Goal: Task Accomplishment & Management: Manage account settings

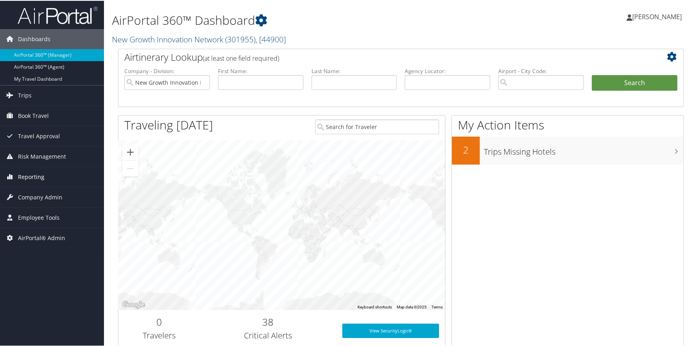
click at [40, 177] on span "Reporting" at bounding box center [31, 176] width 26 height 20
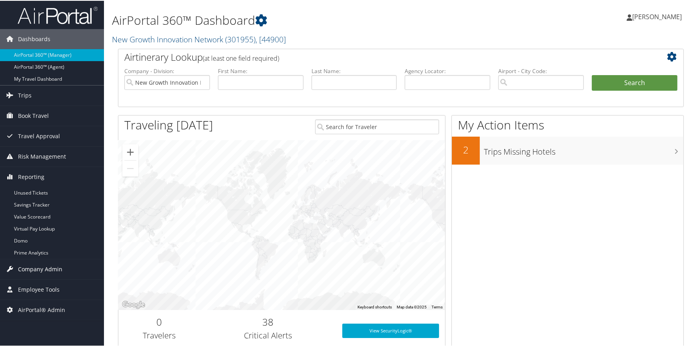
click at [51, 267] on span "Company Admin" at bounding box center [40, 269] width 44 height 20
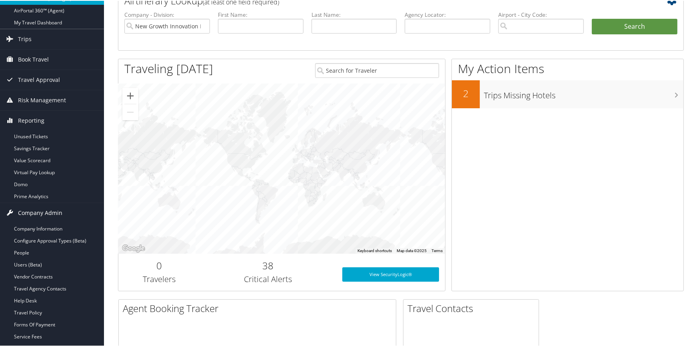
scroll to position [72, 0]
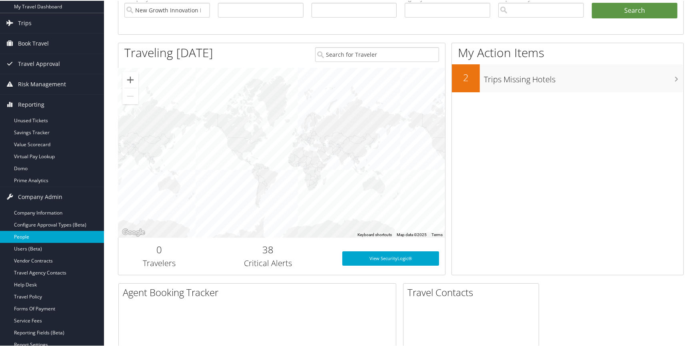
click at [46, 234] on link "People" at bounding box center [52, 236] width 104 height 12
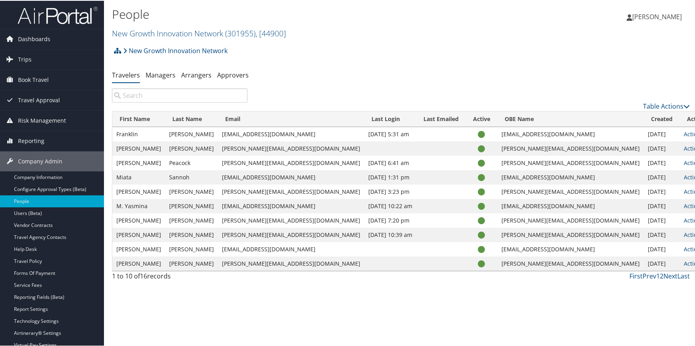
click at [139, 99] on input "search" at bounding box center [179, 95] width 135 height 14
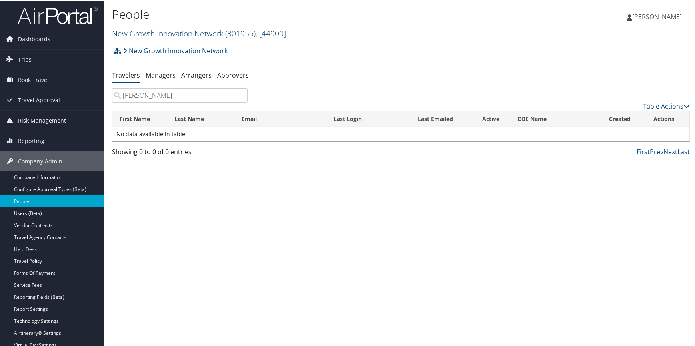
type input "sara"
click at [160, 32] on link "New Growth Innovation Network ( 301955 ) , [ 44900 ]" at bounding box center [199, 32] width 174 height 11
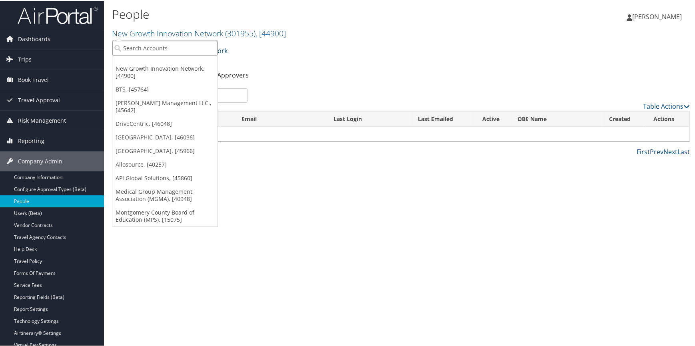
click at [149, 45] on input "search" at bounding box center [164, 47] width 105 height 15
click at [149, 150] on link "[GEOGRAPHIC_DATA], [45966]" at bounding box center [164, 150] width 105 height 14
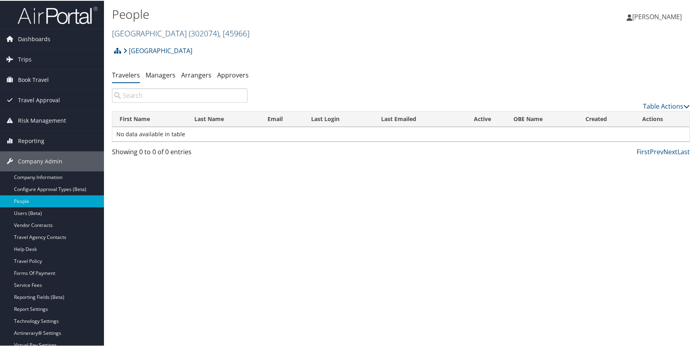
drag, startPoint x: 189, startPoint y: 30, endPoint x: 181, endPoint y: 36, distance: 9.7
click at [189, 30] on link "Abilene Christian University ( 302074 ) , [ 45966 ]" at bounding box center [180, 32] width 137 height 11
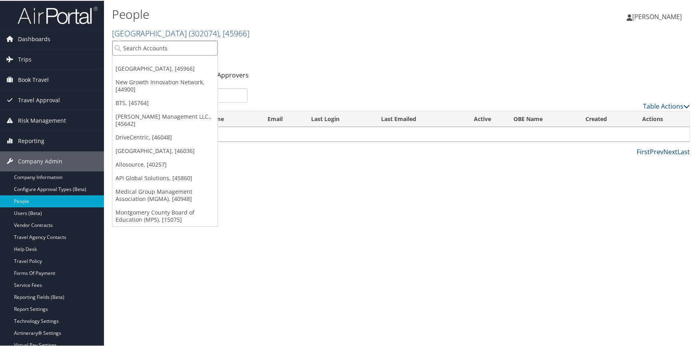
click at [147, 43] on input "search" at bounding box center [164, 47] width 105 height 15
click at [146, 82] on link "New Growth Innovation Network, [44900]" at bounding box center [164, 85] width 105 height 21
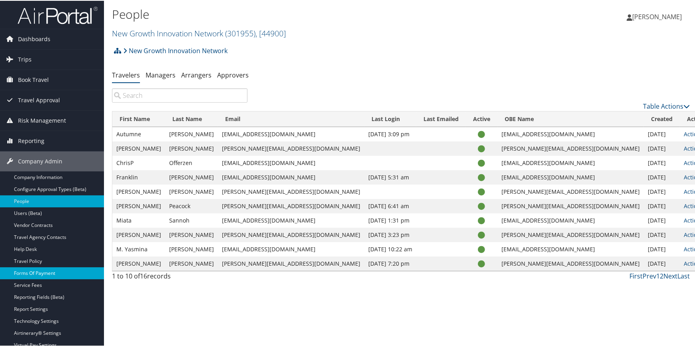
click at [45, 273] on link "Forms Of Payment" at bounding box center [52, 273] width 104 height 12
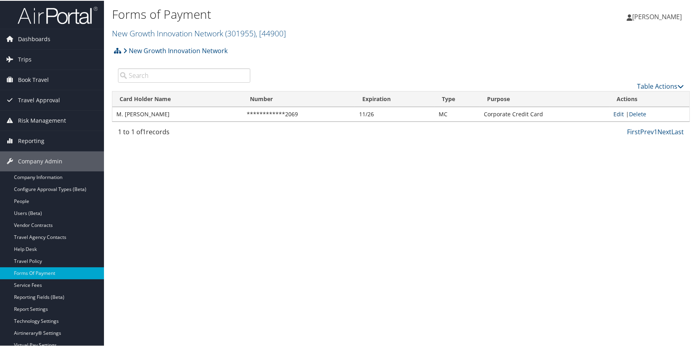
click at [615, 113] on link "Edit" at bounding box center [618, 113] width 10 height 8
select select "MC"
select select "2"
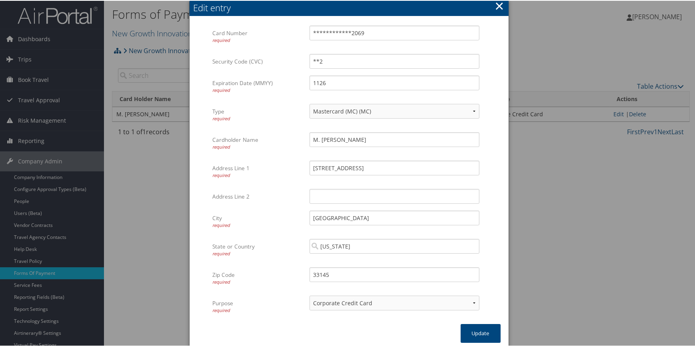
click at [503, 4] on div "Edit entry" at bounding box center [350, 7] width 315 height 12
click at [495, 5] on button "×" at bounding box center [498, 5] width 9 height 16
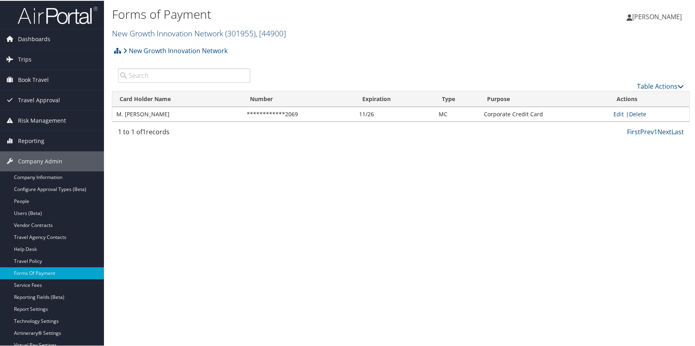
click at [174, 33] on link "New Growth Innovation Network ( 301955 ) , [ 44900 ]" at bounding box center [199, 32] width 174 height 11
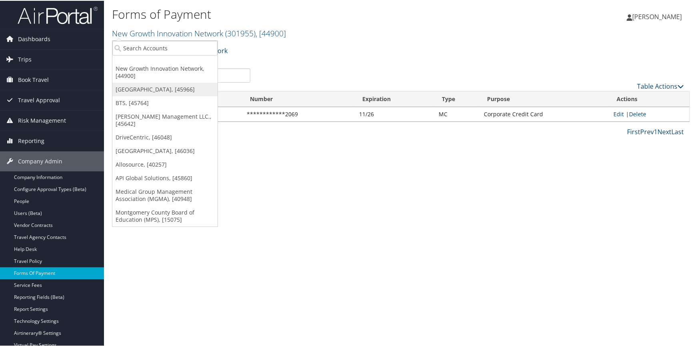
click at [154, 90] on link "[GEOGRAPHIC_DATA], [45966]" at bounding box center [164, 89] width 105 height 14
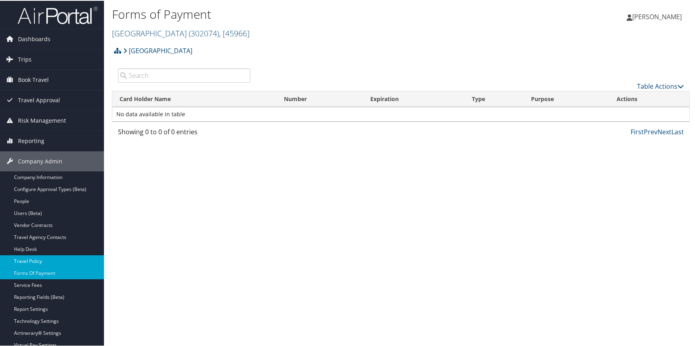
click at [49, 260] on link "Travel Policy" at bounding box center [52, 261] width 104 height 12
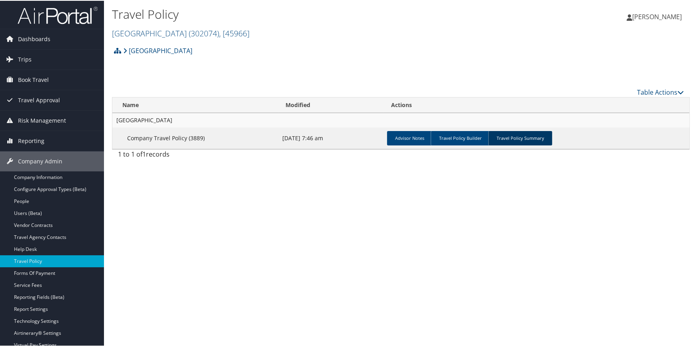
click at [503, 137] on link "Travel Policy Summary" at bounding box center [520, 137] width 64 height 14
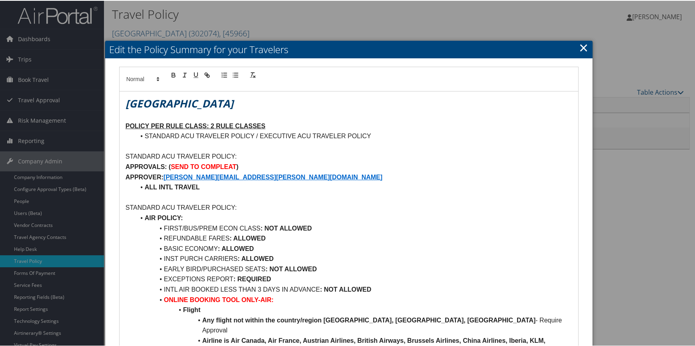
click at [579, 45] on link "×" at bounding box center [583, 47] width 9 height 16
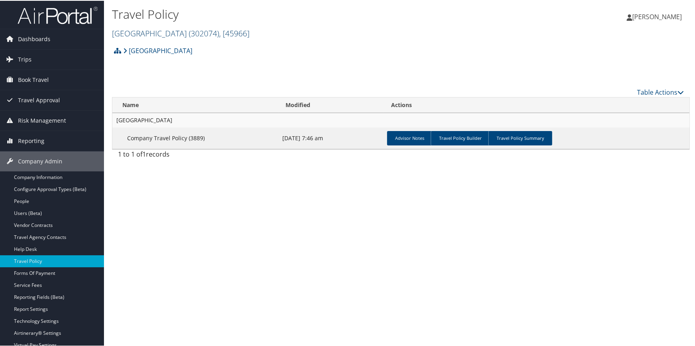
click at [171, 30] on link "Abilene Christian University ( 302074 ) , [ 45966 ]" at bounding box center [180, 32] width 137 height 11
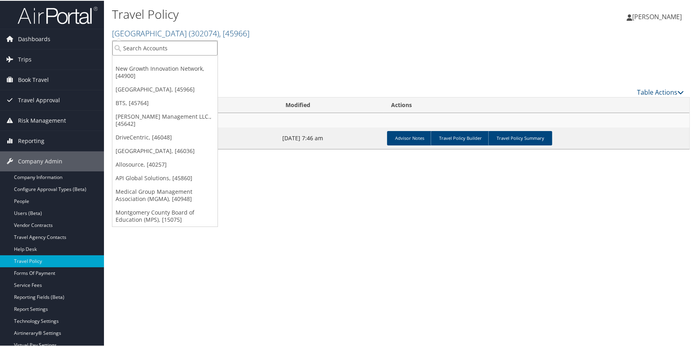
click at [163, 44] on input "search" at bounding box center [164, 47] width 105 height 15
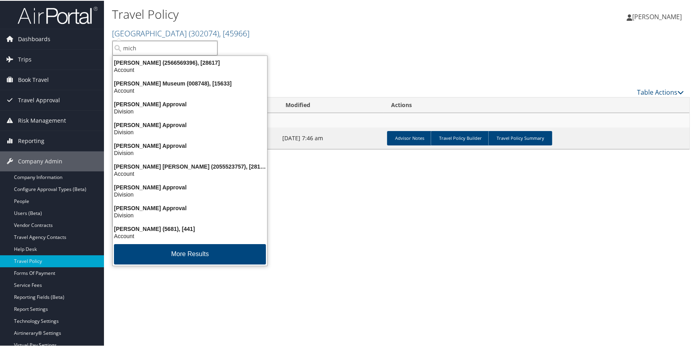
type input "michi"
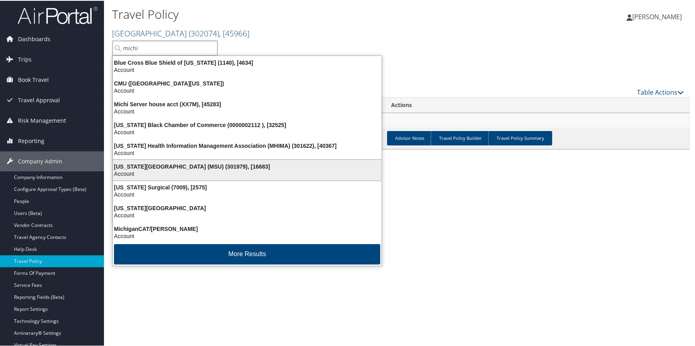
click at [166, 164] on div "Michigan State University (MSU) (301979), [16683]" at bounding box center [247, 165] width 278 height 7
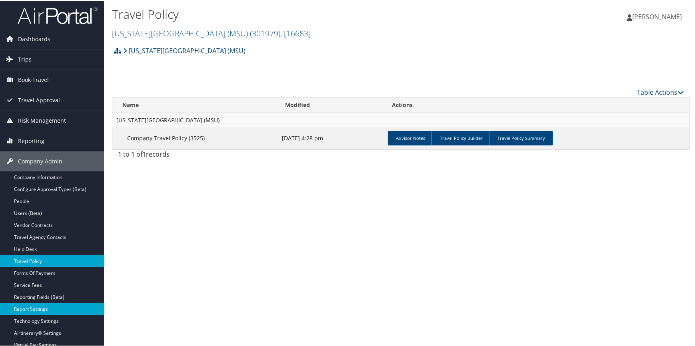
click at [50, 308] on link "Report Settings" at bounding box center [52, 309] width 104 height 12
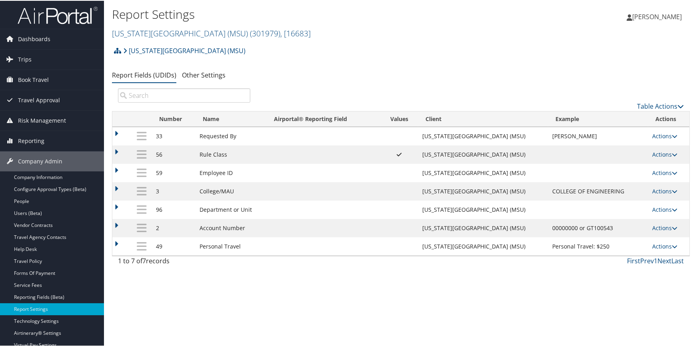
click at [657, 232] on td "Actions Update Report Field Values Upload Report Field Values Edit Delete" at bounding box center [668, 227] width 41 height 18
click at [657, 225] on link "Actions" at bounding box center [664, 227] width 25 height 8
click at [614, 236] on link "Update Report Field Values" at bounding box center [630, 240] width 86 height 14
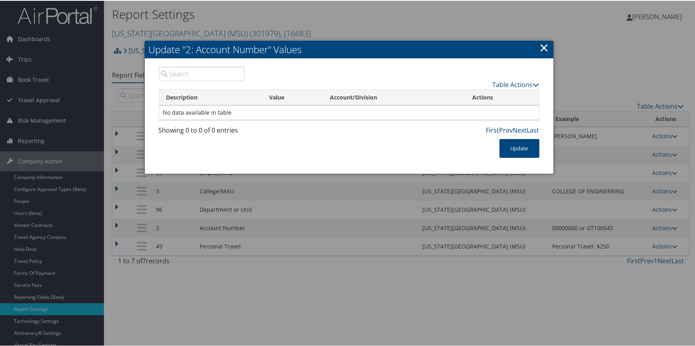
click at [541, 48] on link "×" at bounding box center [543, 47] width 9 height 16
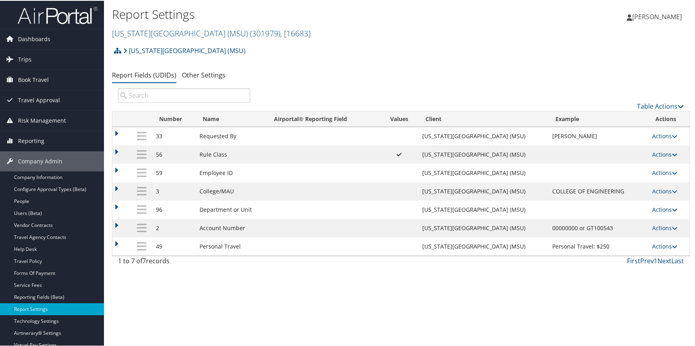
click at [658, 209] on link "Actions" at bounding box center [664, 209] width 25 height 8
click at [631, 218] on link "Update Report Field Values" at bounding box center [630, 221] width 86 height 14
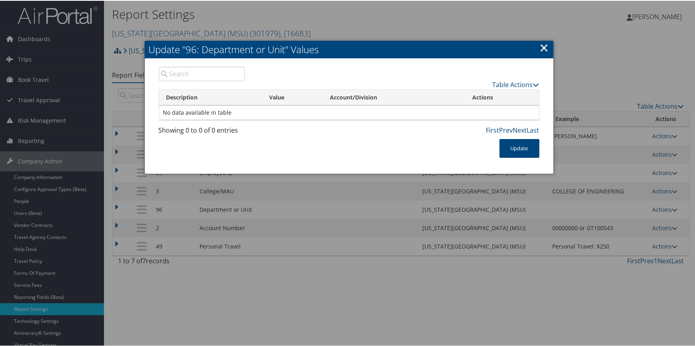
click at [543, 45] on link "×" at bounding box center [543, 47] width 9 height 16
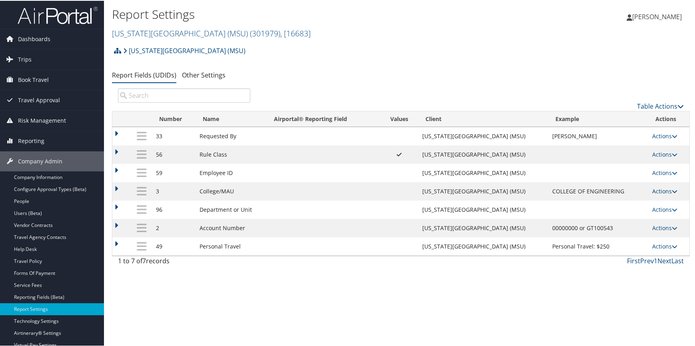
click at [653, 193] on link "Actions" at bounding box center [664, 191] width 25 height 8
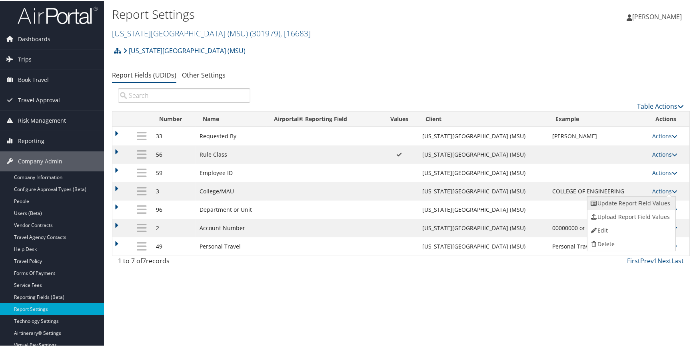
click at [633, 199] on link "Update Report Field Values" at bounding box center [630, 203] width 86 height 14
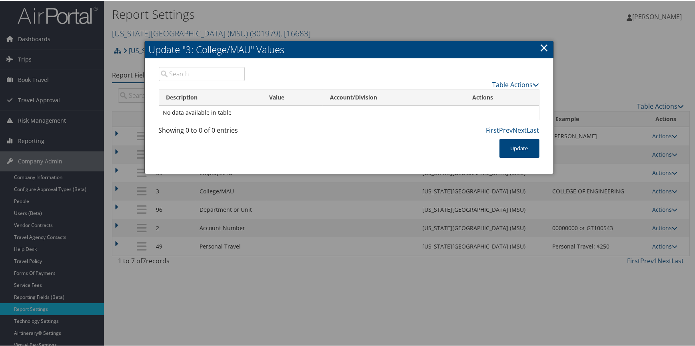
click at [539, 46] on link "×" at bounding box center [543, 47] width 9 height 16
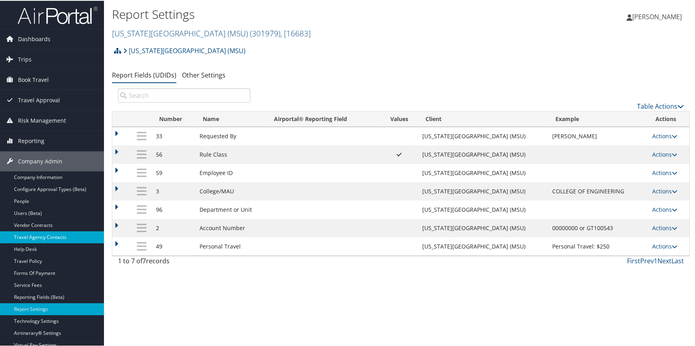
click at [45, 236] on link "Travel Agency Contacts" at bounding box center [52, 237] width 104 height 12
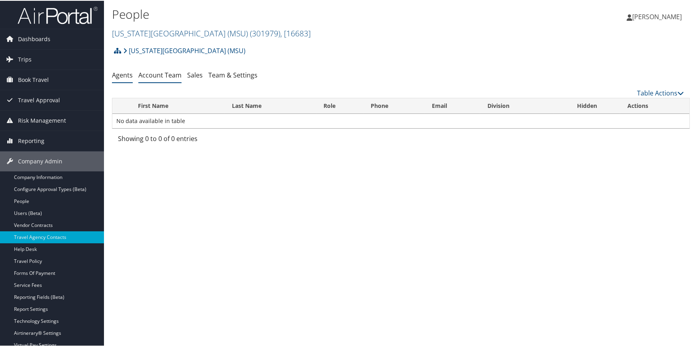
click at [169, 77] on link "Account Team" at bounding box center [159, 74] width 43 height 9
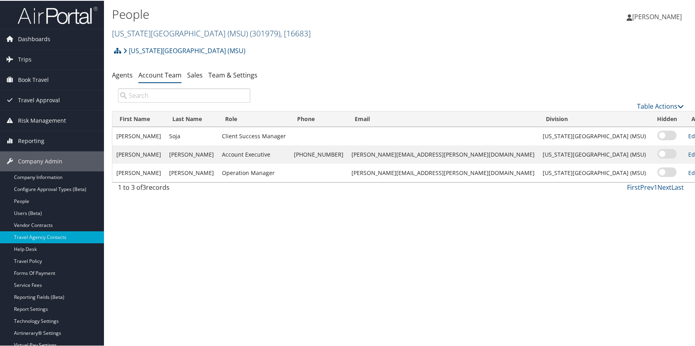
click at [179, 32] on link "[US_STATE][GEOGRAPHIC_DATA] (MSU) ( 301979 ) , [ 16683 ]" at bounding box center [211, 32] width 199 height 11
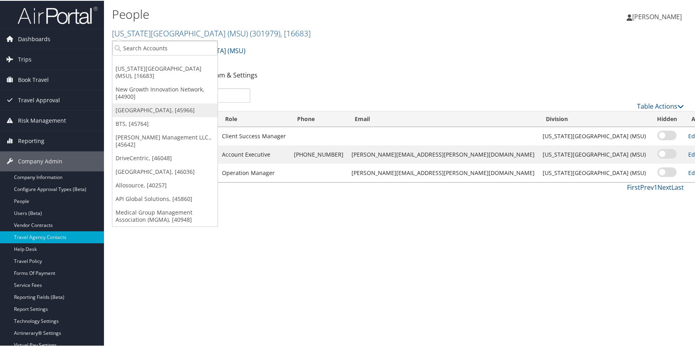
click at [156, 108] on link "[GEOGRAPHIC_DATA], [45966]" at bounding box center [164, 110] width 105 height 14
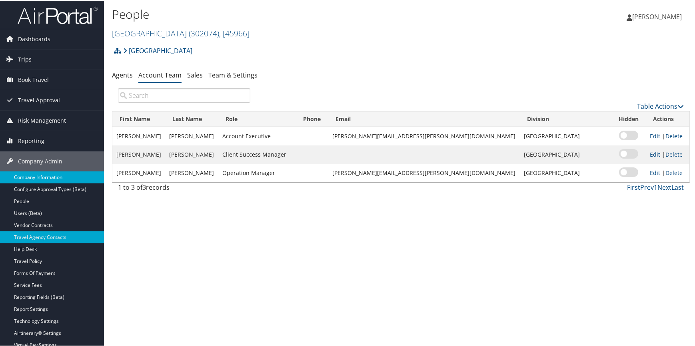
click at [54, 173] on link "Company Information" at bounding box center [52, 177] width 104 height 12
